Goal: Browse casually: Explore the website without a specific task or goal

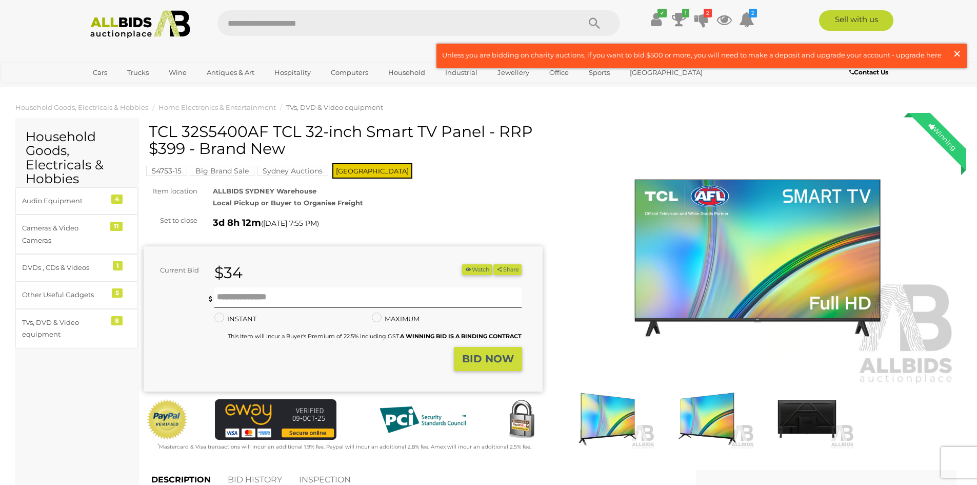
click at [957, 52] on span "×" at bounding box center [957, 54] width 9 height 20
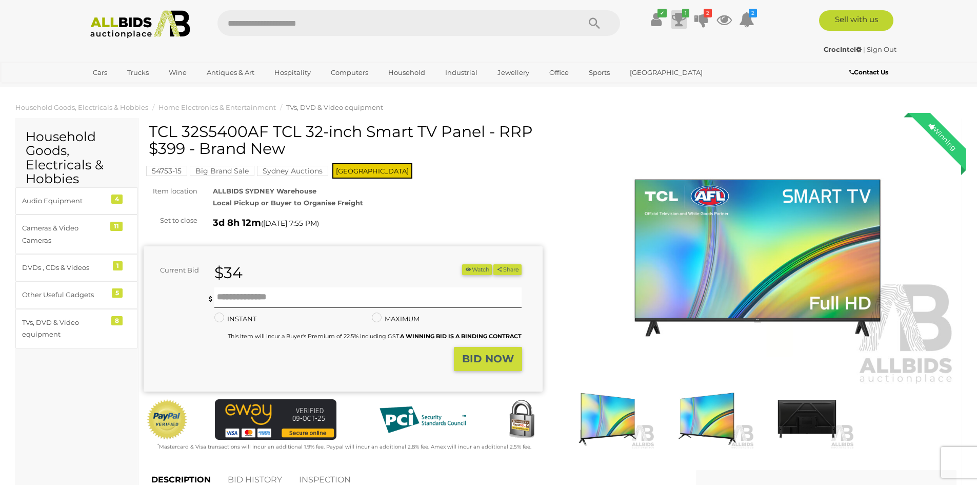
click at [675, 17] on icon at bounding box center [679, 19] width 14 height 18
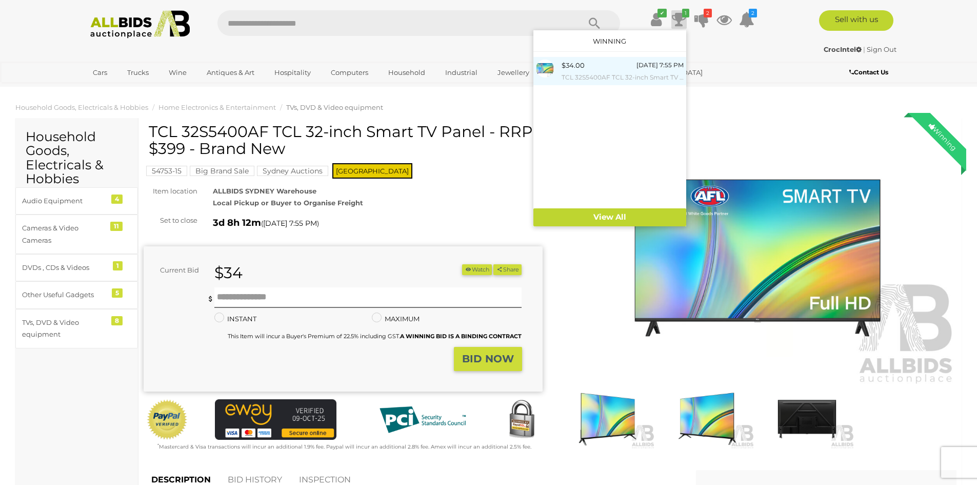
click at [630, 76] on small "TCL 32S5400AF TCL 32-inch Smart TV Panel - RRP $399 - Brand New" at bounding box center [623, 77] width 122 height 11
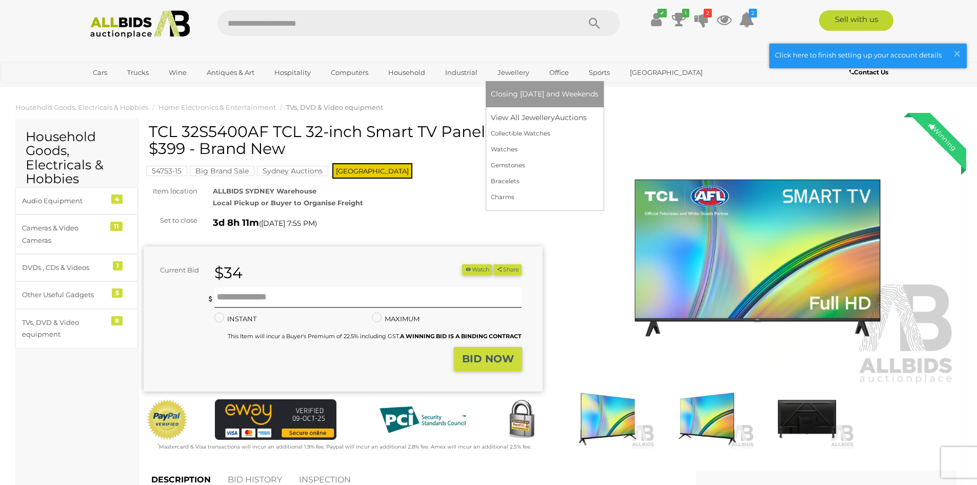
click at [513, 73] on link "Jewellery" at bounding box center [513, 72] width 45 height 17
click at [533, 122] on link "View All Jewellery Auctions" at bounding box center [545, 118] width 108 height 16
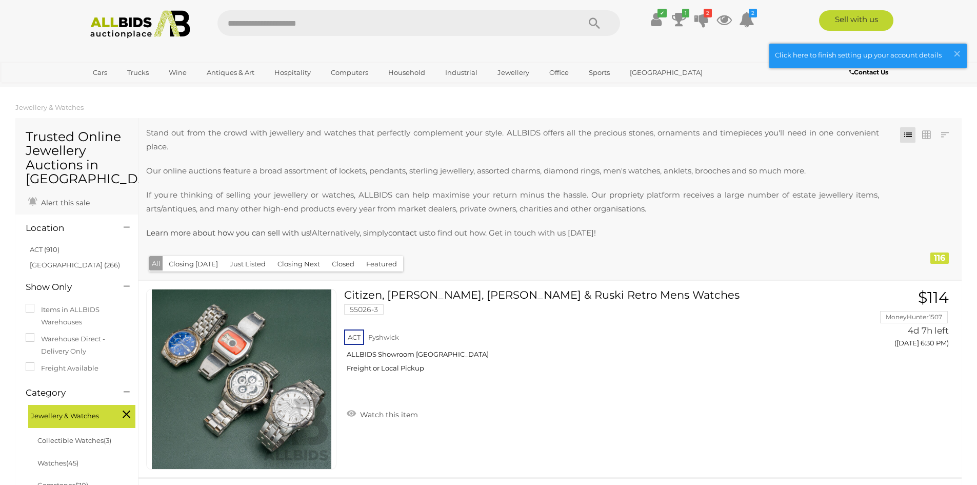
click at [247, 263] on button "Just Listed" at bounding box center [248, 264] width 48 height 16
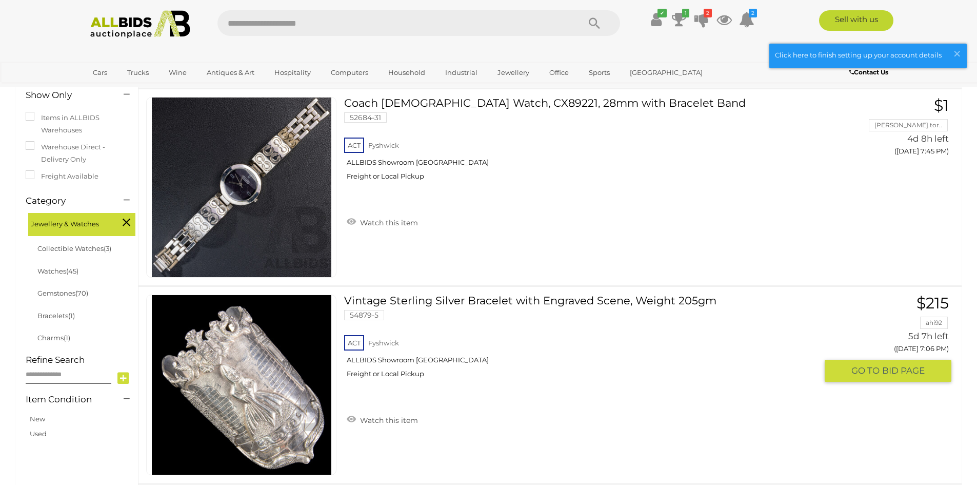
scroll to position [154, 0]
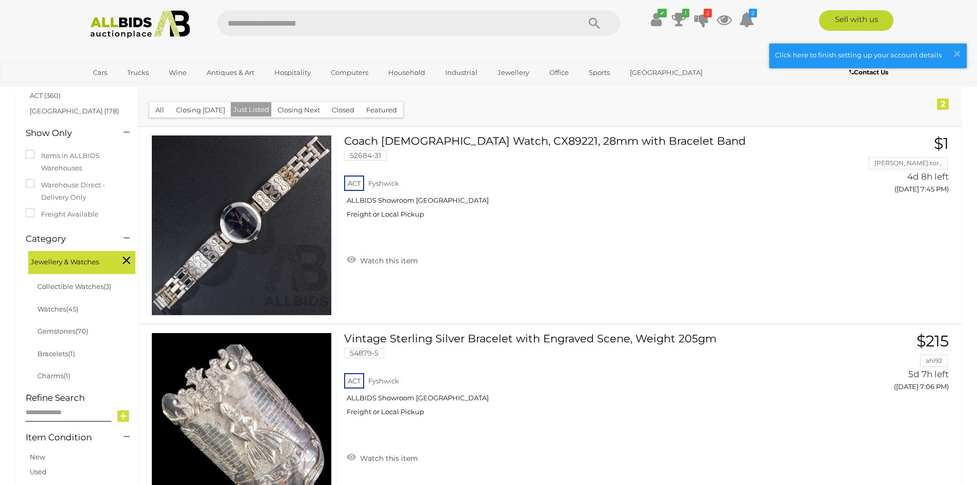
click at [290, 111] on button "Closing Next" at bounding box center [298, 110] width 55 height 16
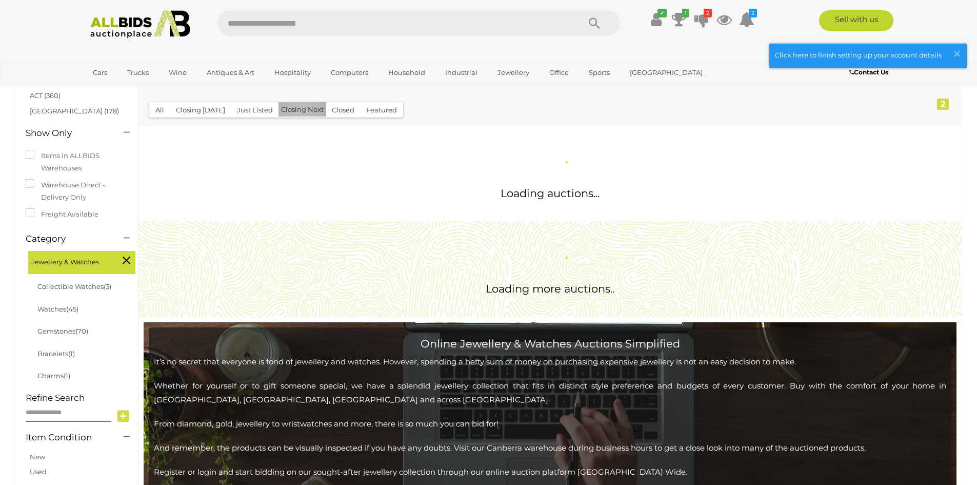
scroll to position [0, 0]
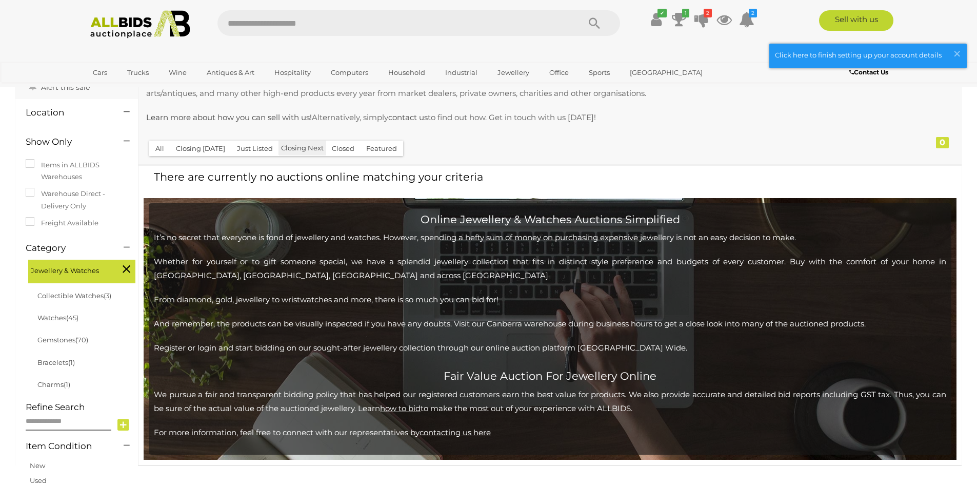
scroll to position [103, 0]
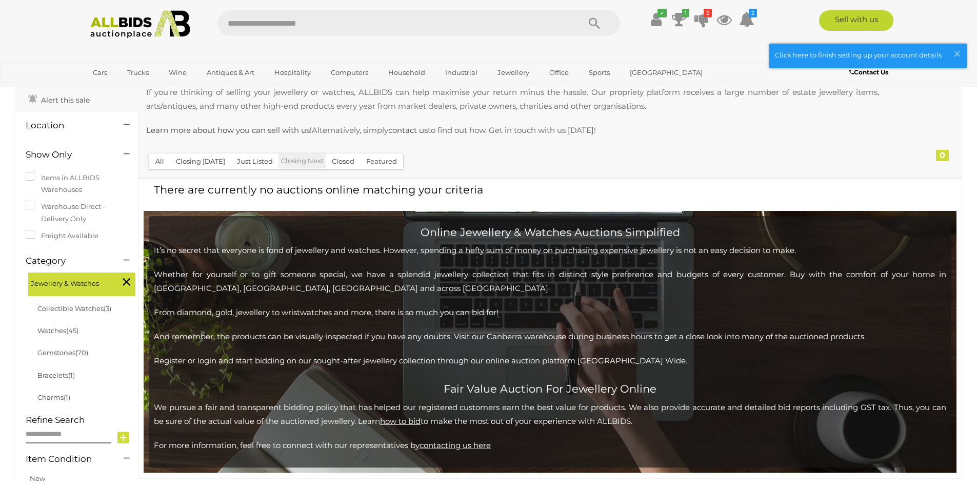
click at [203, 162] on button "Closing [DATE]" at bounding box center [201, 161] width 62 height 16
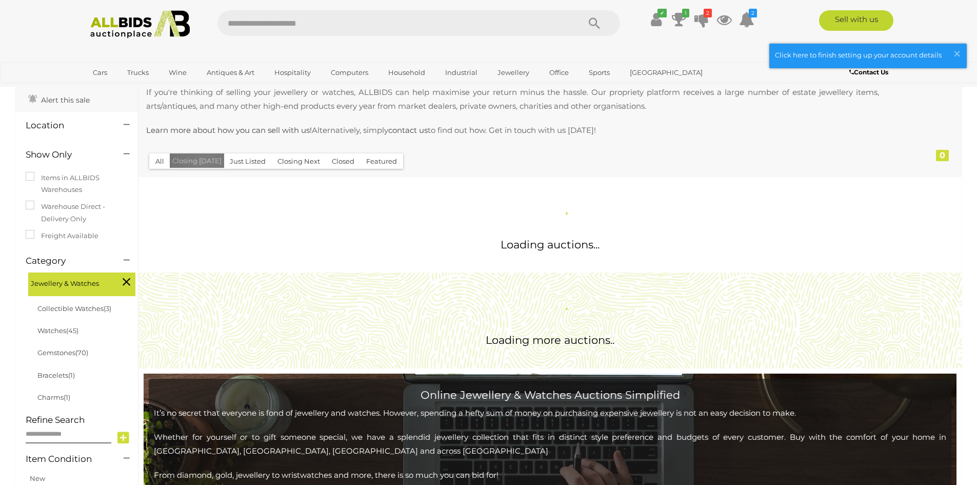
scroll to position [0, 0]
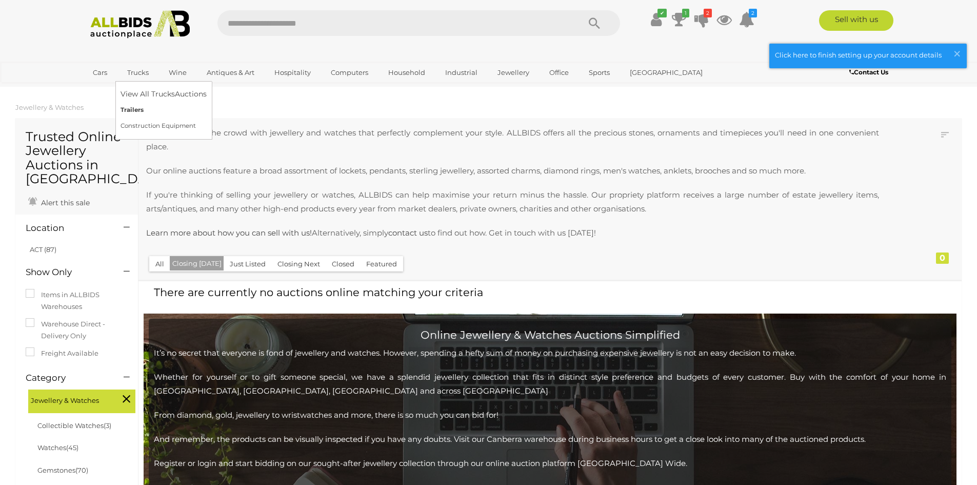
click at [148, 109] on link "Trailers" at bounding box center [164, 110] width 86 height 16
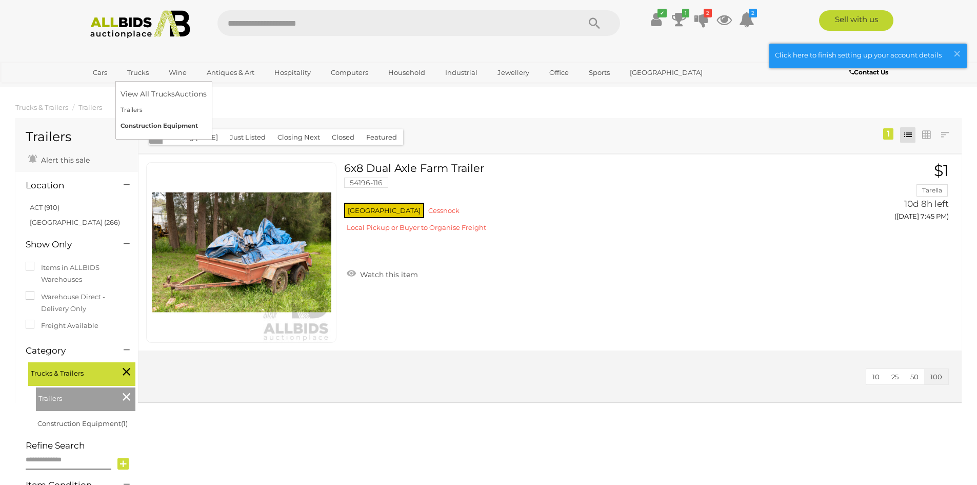
click at [150, 129] on link "Construction Equipment" at bounding box center [164, 126] width 86 height 16
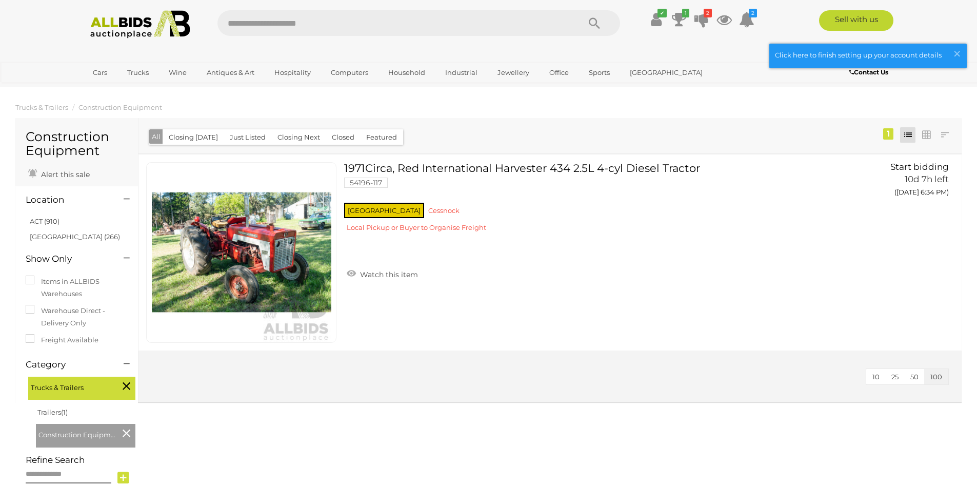
drag, startPoint x: 130, startPoint y: 158, endPoint x: 492, endPoint y: 122, distance: 363.5
click at [492, 122] on div "Closing First Closing Last Lowest Bid Highest Bid Item Name A-Z Item Name Z-A A…" at bounding box center [550, 135] width 823 height 35
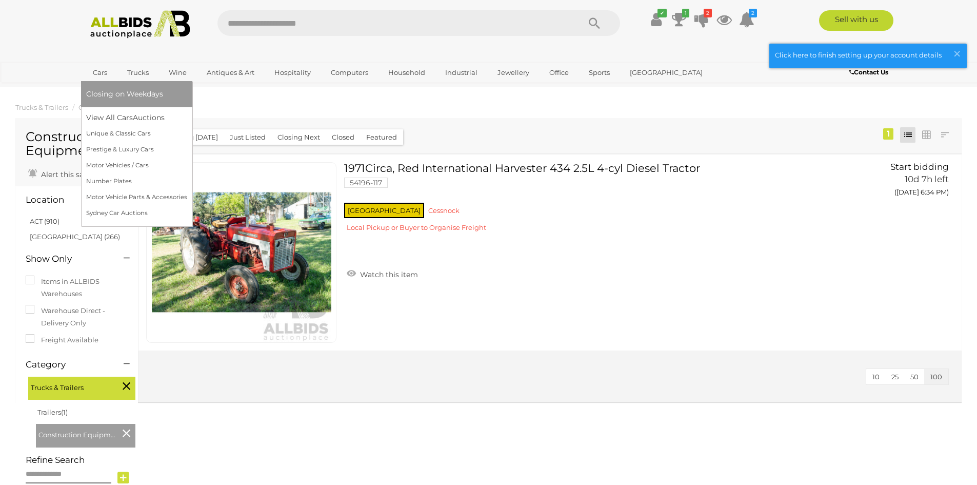
click at [92, 74] on link "Cars" at bounding box center [100, 72] width 28 height 17
click at [146, 168] on link "Motor Vehicles / Cars" at bounding box center [136, 166] width 101 height 16
